Goal: Task Accomplishment & Management: Manage account settings

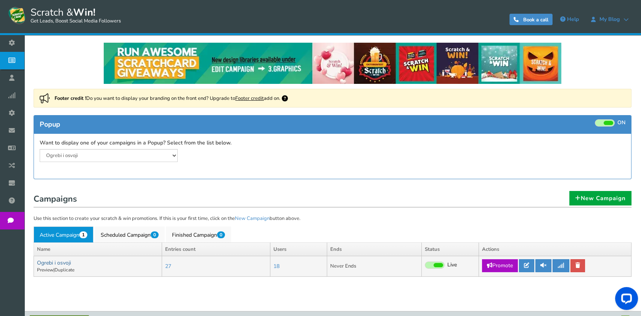
click at [64, 263] on link "Ogrebi i osvoji" at bounding box center [54, 262] width 34 height 7
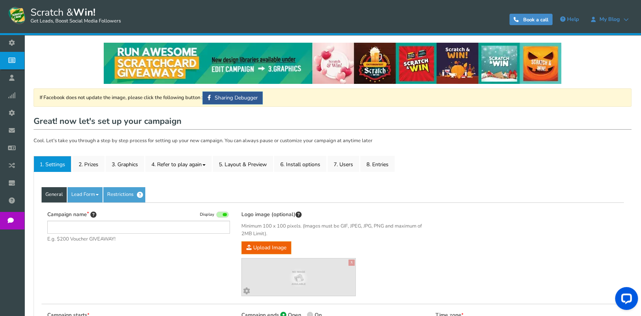
type input "Ogrebi i osvoji"
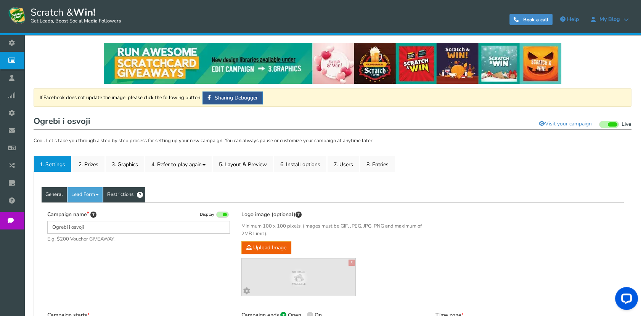
scroll to position [42, 0]
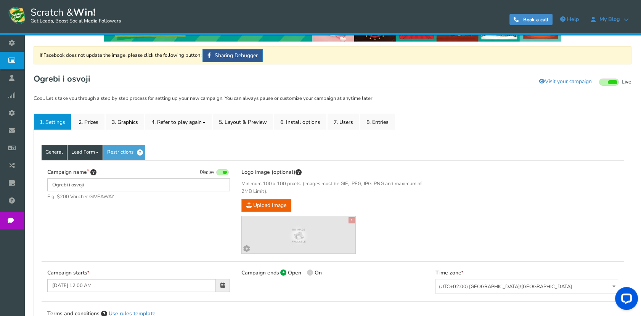
click at [82, 148] on link "Lead Form" at bounding box center [84, 152] width 35 height 15
click at [127, 155] on link "Restrictions" at bounding box center [124, 152] width 42 height 15
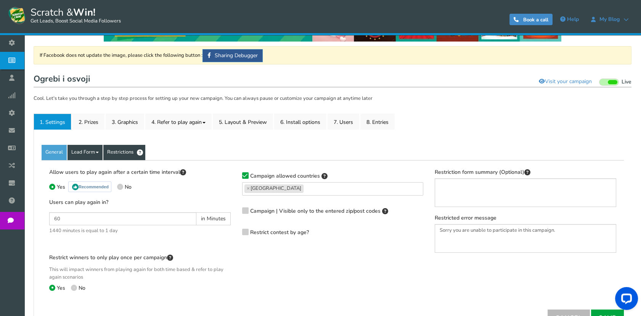
click at [95, 152] on link "Lead Form" at bounding box center [84, 152] width 35 height 15
click at [56, 146] on link "General" at bounding box center [54, 152] width 25 height 15
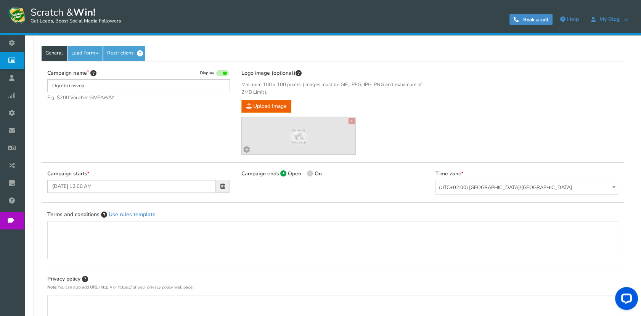
scroll to position [82, 0]
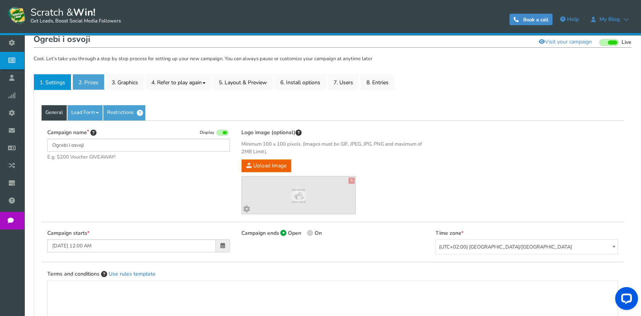
click at [93, 80] on link "2. Prizes" at bounding box center [88, 82] width 32 height 16
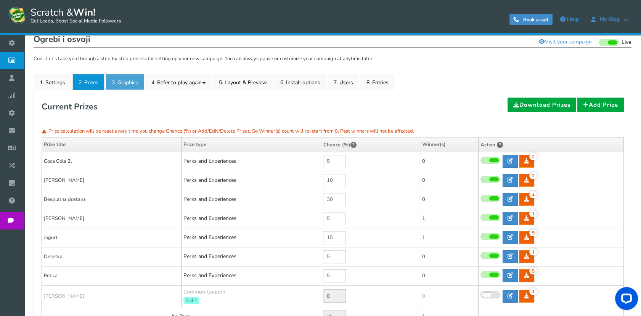
click at [133, 82] on link "3. Graphics" at bounding box center [125, 82] width 39 height 16
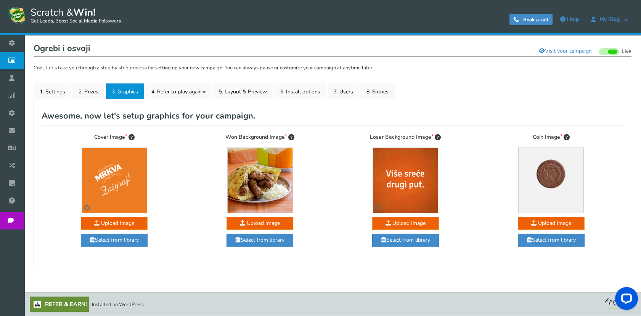
scroll to position [72, 0]
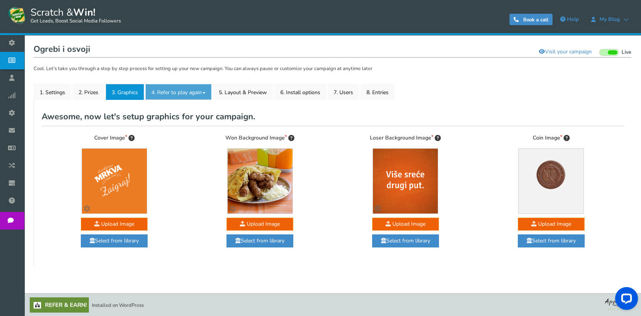
click at [188, 93] on link "4. Refer to play again" at bounding box center [178, 92] width 66 height 16
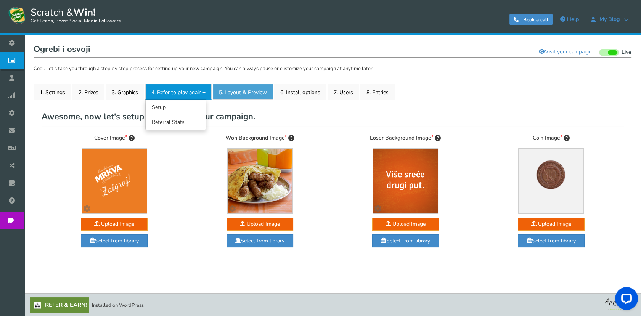
click at [240, 86] on link "5. Layout & Preview" at bounding box center [243, 92] width 60 height 16
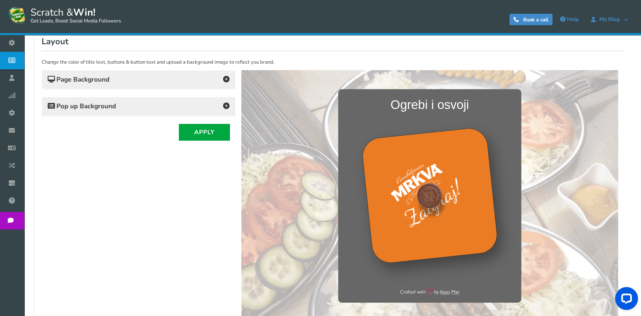
scroll to position [0, 0]
click at [176, 104] on h4 "Pop up Background" at bounding box center [139, 106] width 182 height 11
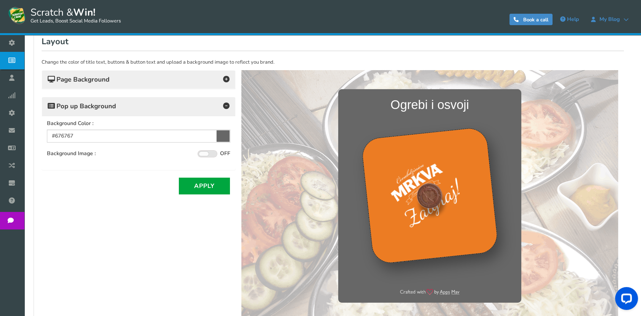
click at [179, 74] on h4 "Page Background" at bounding box center [139, 79] width 182 height 11
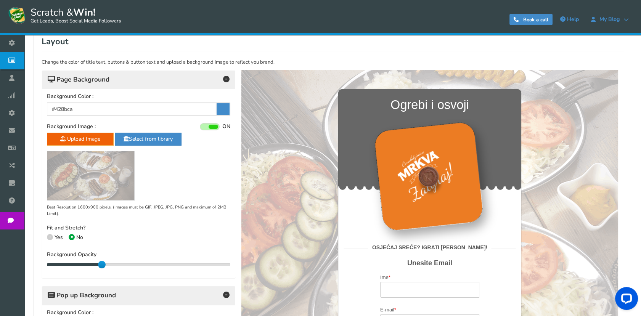
click at [103, 161] on img at bounding box center [90, 175] width 87 height 49
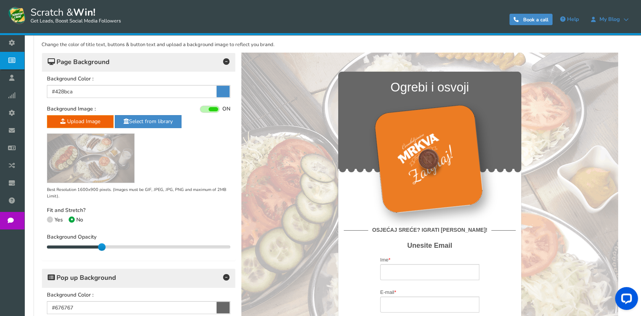
scroll to position [149, 0]
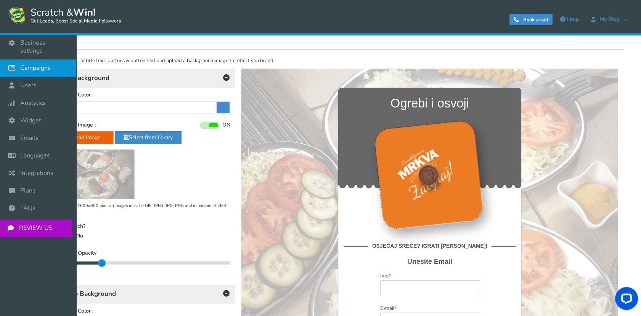
click at [17, 66] on icon at bounding box center [13, 67] width 14 height 17
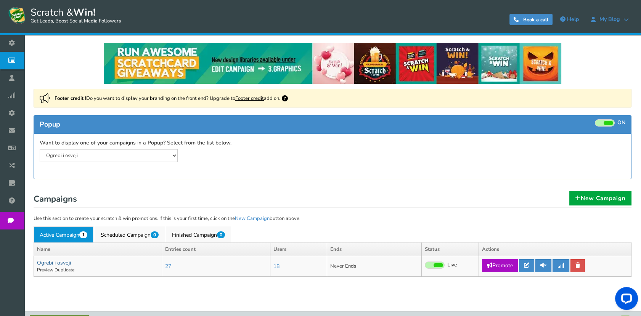
click at [39, 263] on link "Ogrebi i osvoji" at bounding box center [54, 262] width 34 height 7
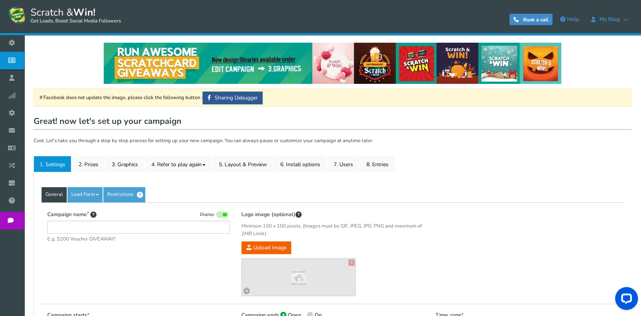
type input "Ogrebi i osvoji"
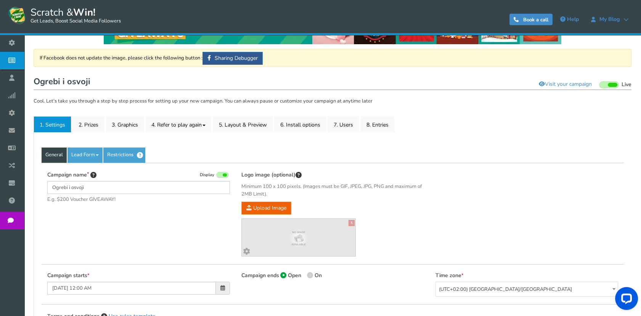
scroll to position [85, 0]
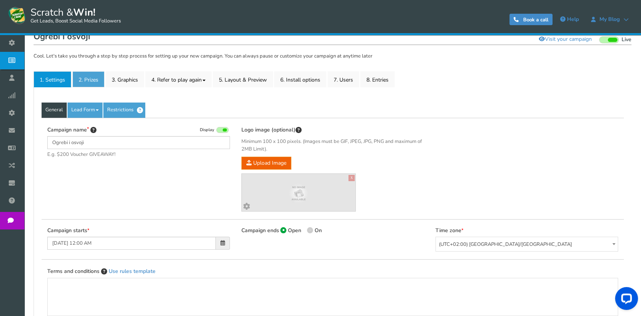
click at [82, 82] on link "2. Prizes" at bounding box center [88, 79] width 32 height 16
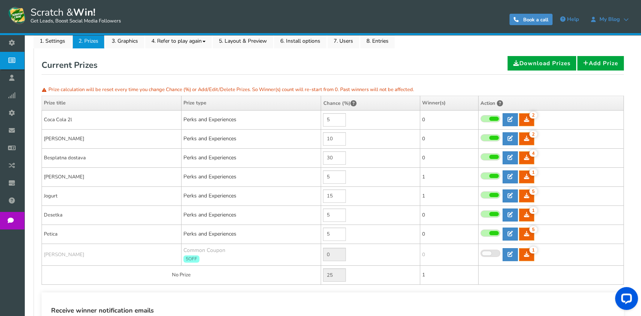
scroll to position [169, 0]
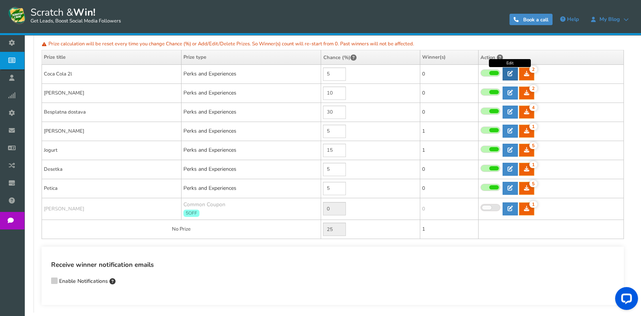
click at [512, 72] on icon at bounding box center [510, 73] width 5 height 5
type input "Coca Cola 2l"
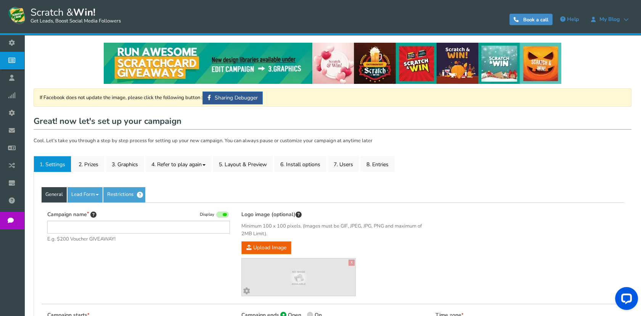
type input "Ogrebi i osvoji"
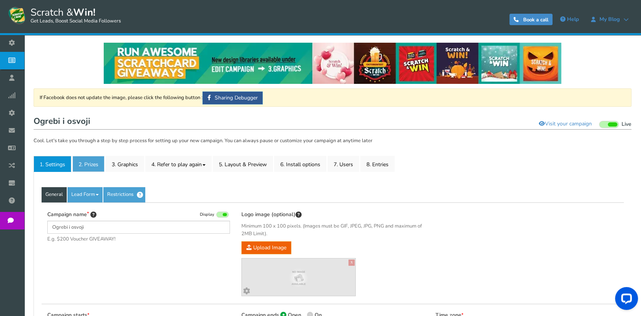
click at [93, 165] on link "2. Prizes" at bounding box center [88, 164] width 32 height 16
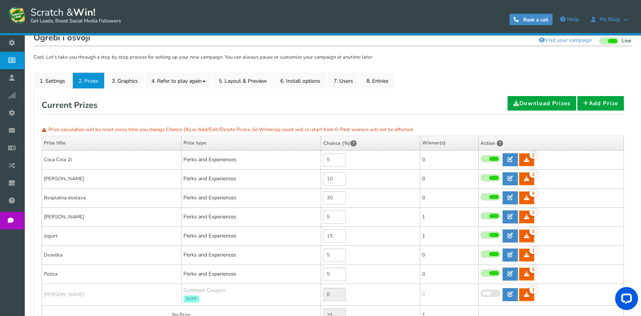
scroll to position [85, 0]
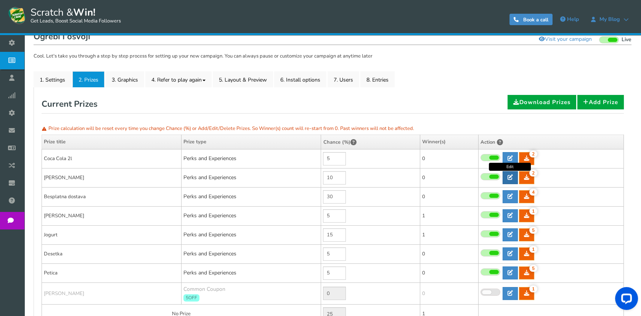
click at [508, 179] on icon at bounding box center [510, 177] width 5 height 5
type input "[PERSON_NAME]"
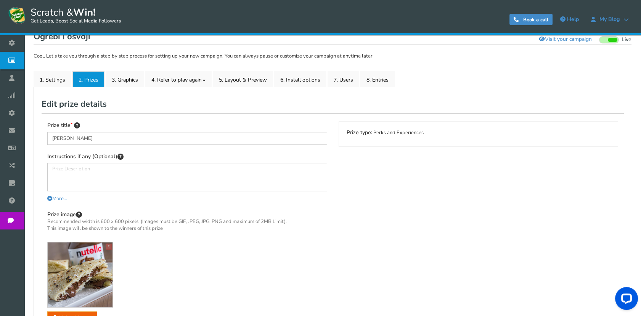
click at [96, 78] on link "2. Prizes" at bounding box center [88, 79] width 32 height 16
click at [67, 80] on link "1. Settings" at bounding box center [53, 79] width 38 height 16
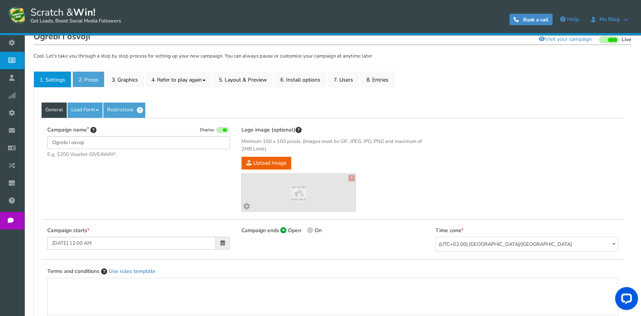
click at [84, 80] on link "2. Prizes" at bounding box center [88, 79] width 32 height 16
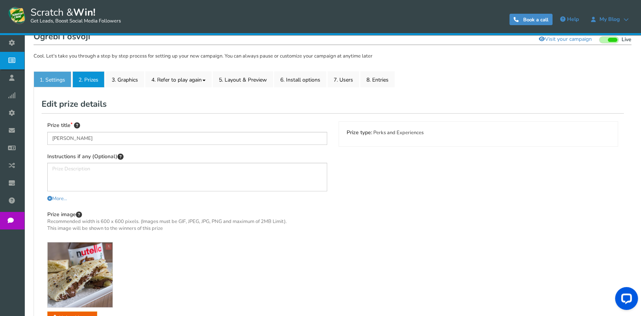
click at [66, 73] on link "1. Settings" at bounding box center [53, 79] width 38 height 16
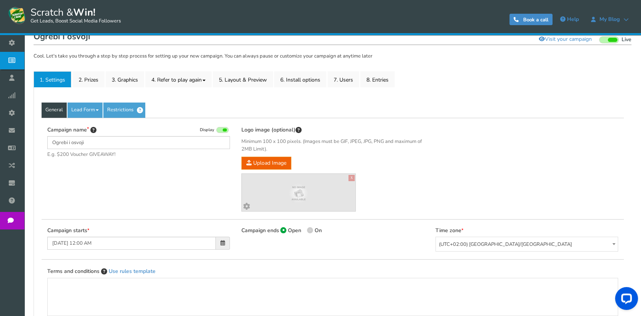
click at [84, 69] on div "If Facebook does not update the image, please click the following button : Shar…" at bounding box center [333, 218] width 598 height 429
click at [87, 85] on link "2. Prizes" at bounding box center [88, 79] width 32 height 16
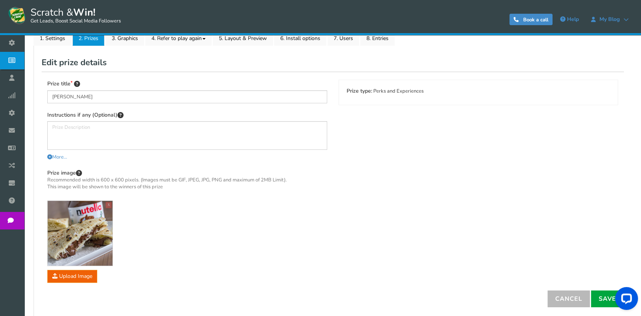
scroll to position [182, 0]
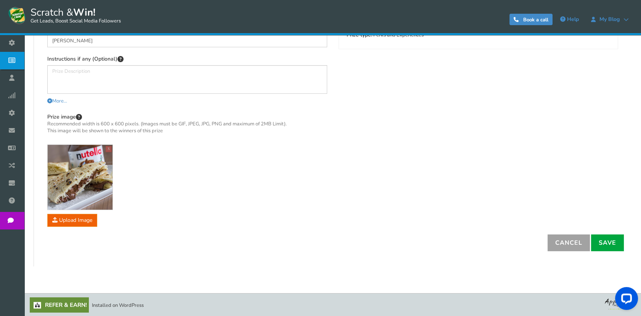
click at [555, 234] on link "Cancel" at bounding box center [569, 242] width 42 height 17
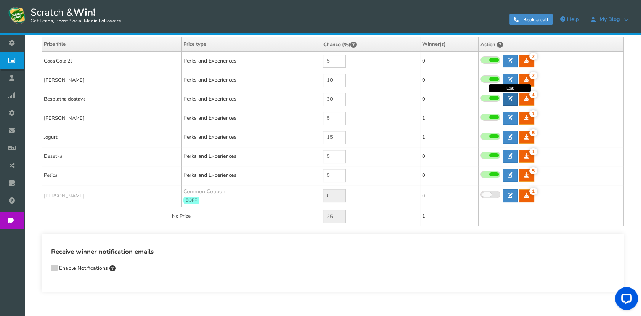
click at [508, 99] on icon at bounding box center [510, 98] width 5 height 5
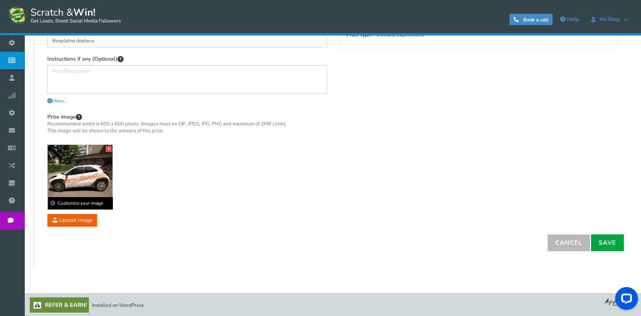
click at [73, 163] on img at bounding box center [80, 177] width 65 height 65
click at [568, 236] on link "Cancel" at bounding box center [569, 242] width 42 height 17
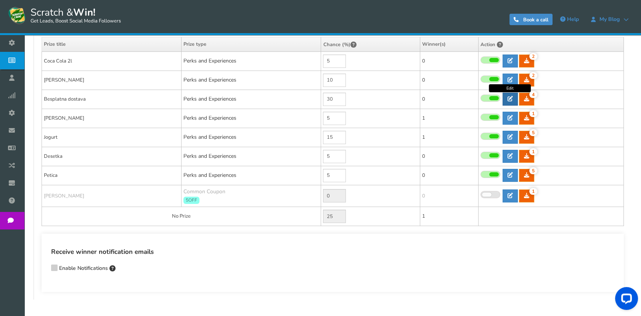
click at [508, 101] on link at bounding box center [510, 99] width 15 height 13
type input "Besplatna dostava"
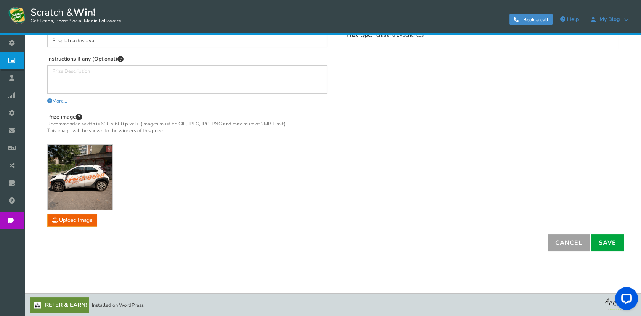
click at [559, 238] on link "Cancel" at bounding box center [569, 242] width 42 height 17
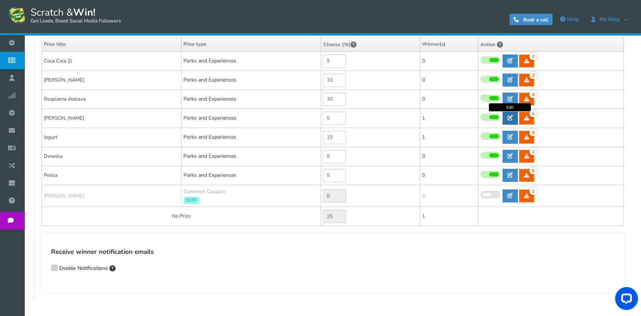
click at [510, 119] on icon at bounding box center [510, 117] width 5 height 5
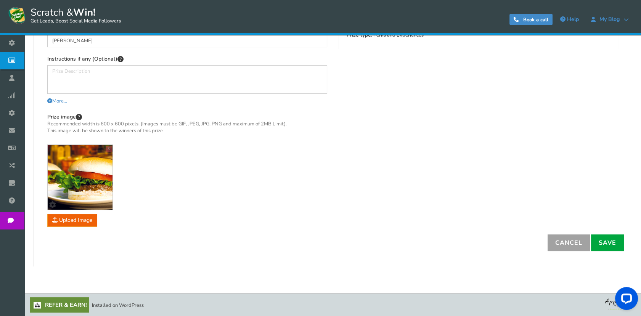
click at [567, 241] on link "Cancel" at bounding box center [569, 242] width 42 height 17
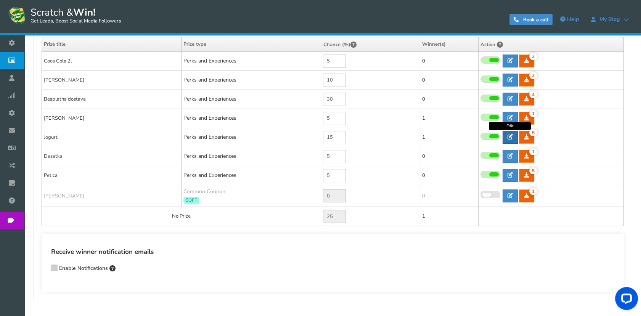
click at [508, 134] on icon at bounding box center [510, 136] width 5 height 5
type input "Jogurt"
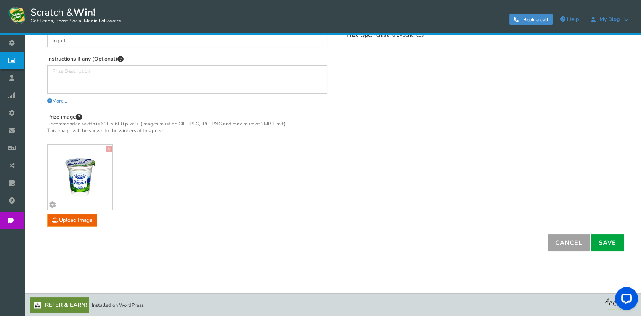
click at [558, 238] on link "Cancel" at bounding box center [569, 242] width 42 height 17
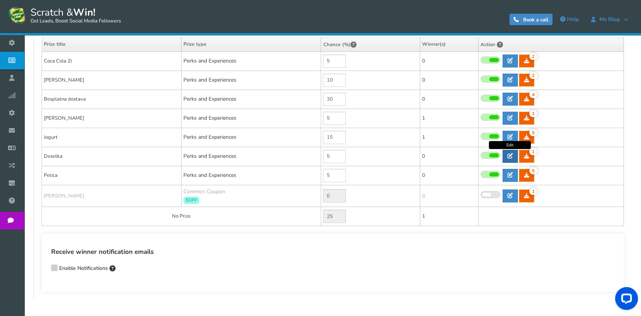
click at [508, 157] on icon at bounding box center [510, 155] width 5 height 5
type input "Desetka"
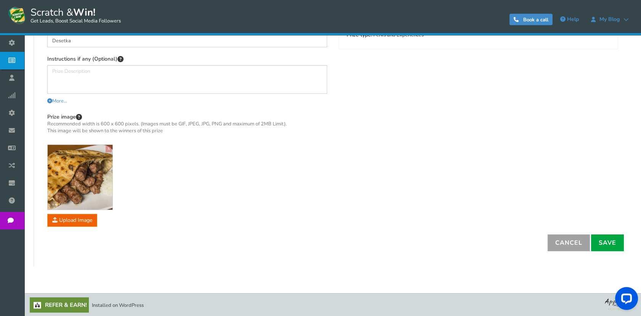
click at [569, 243] on link "Cancel" at bounding box center [569, 242] width 42 height 17
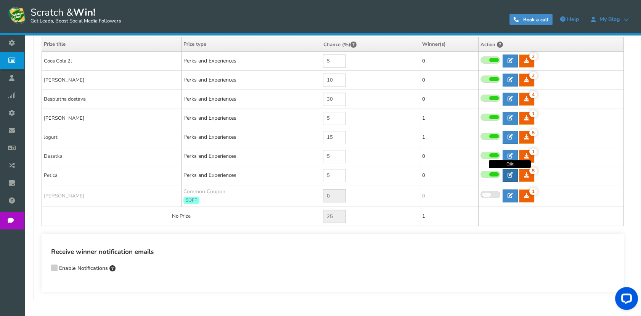
click at [504, 174] on link at bounding box center [510, 175] width 15 height 13
type input "Petica"
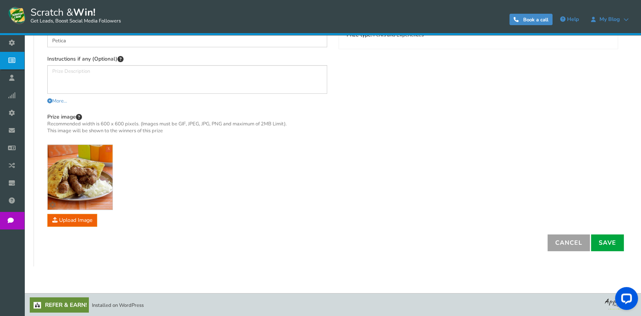
click at [574, 241] on link "Cancel" at bounding box center [569, 242] width 42 height 17
